Goal: Task Accomplishment & Management: Use online tool/utility

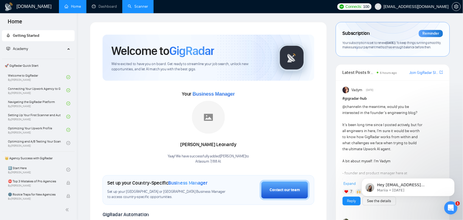
click at [135, 9] on link "Scanner" at bounding box center [138, 6] width 20 height 5
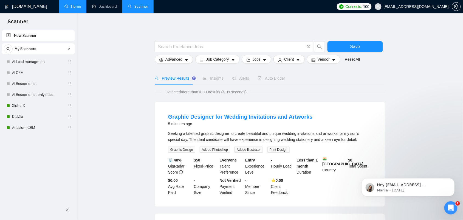
click at [79, 7] on link "Home" at bounding box center [73, 6] width 16 height 5
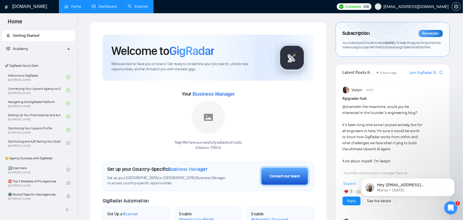
click at [104, 9] on link "Dashboard" at bounding box center [104, 6] width 25 height 5
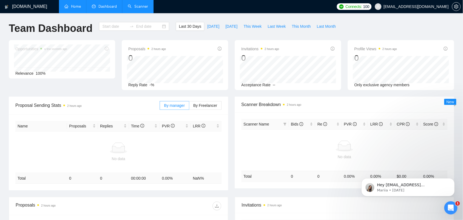
type input "[DATE]"
